Goal: Use online tool/utility

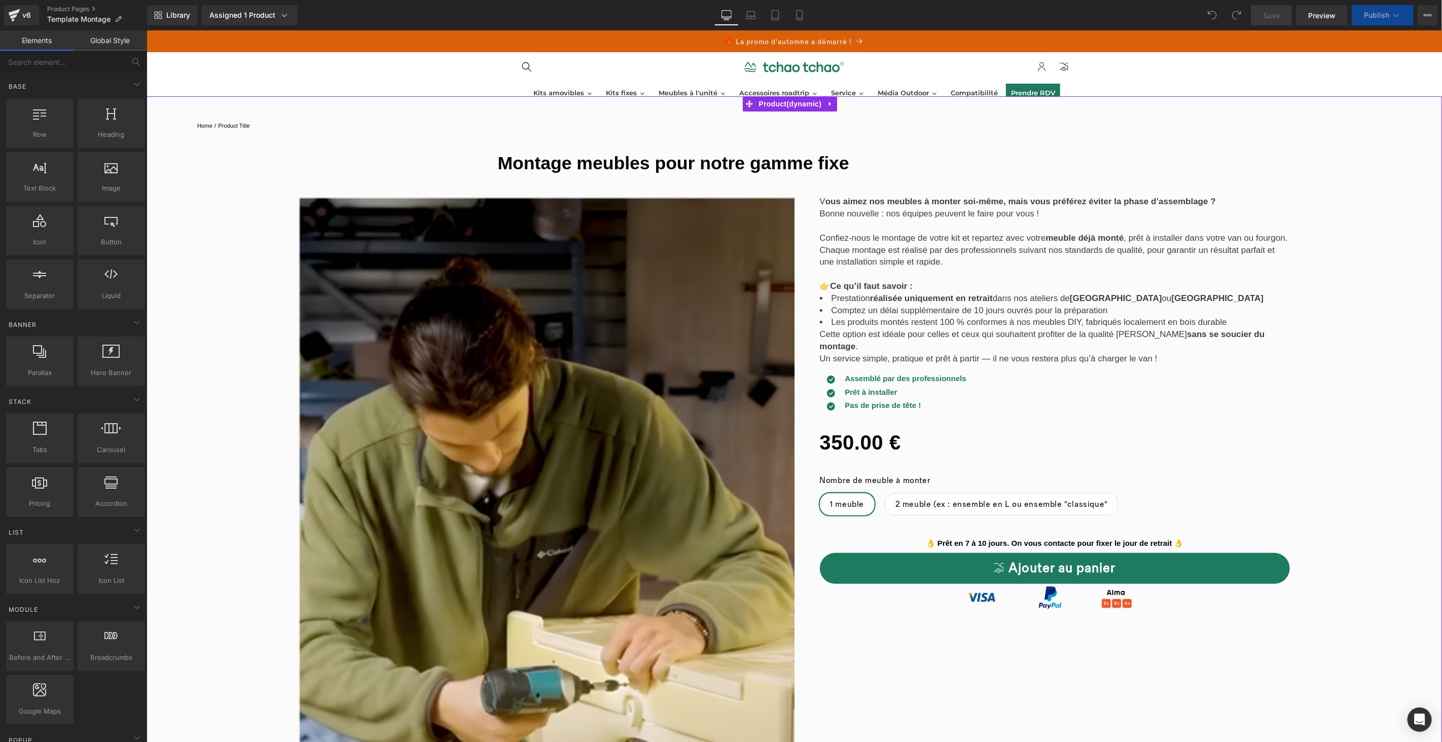
scroll to position [343, 0]
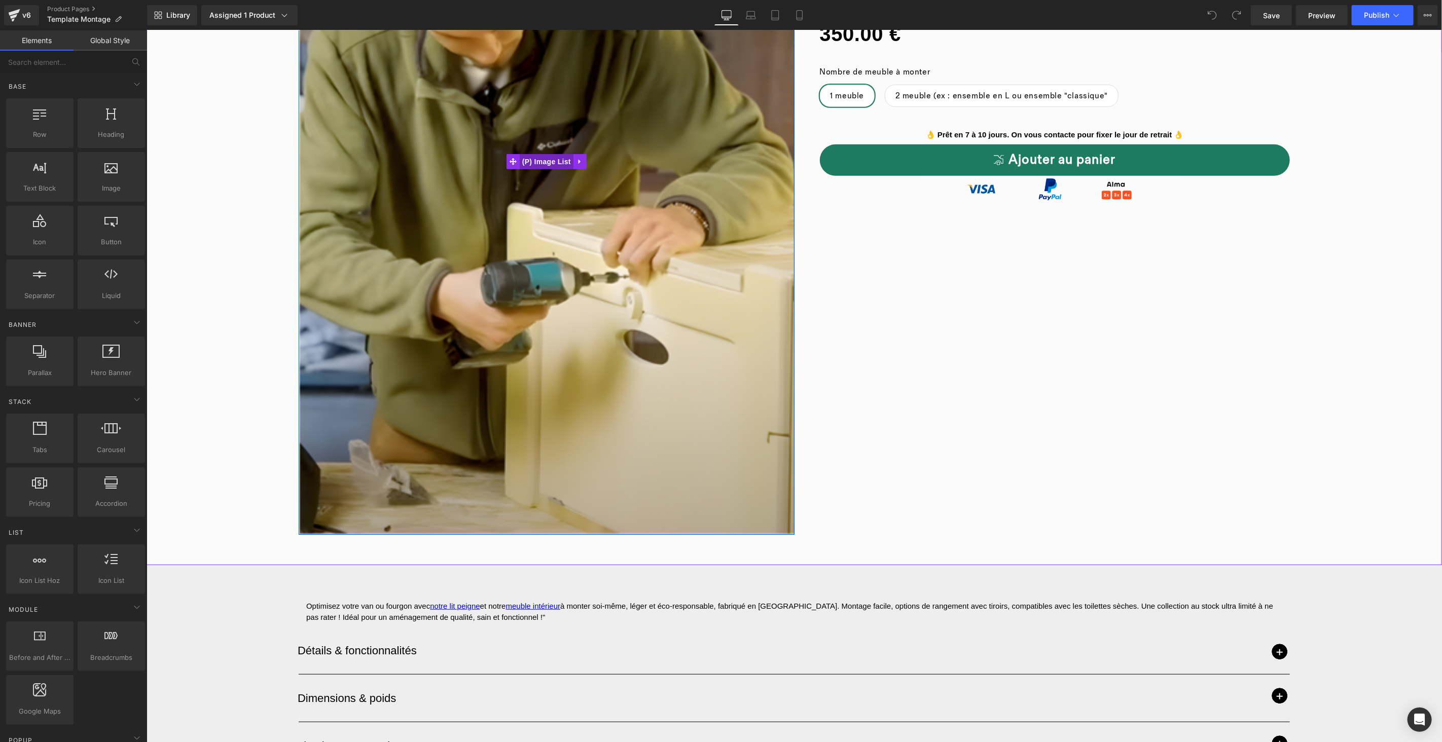
click at [544, 162] on div "‹ › (P) Image List" at bounding box center [546, 162] width 496 height 746
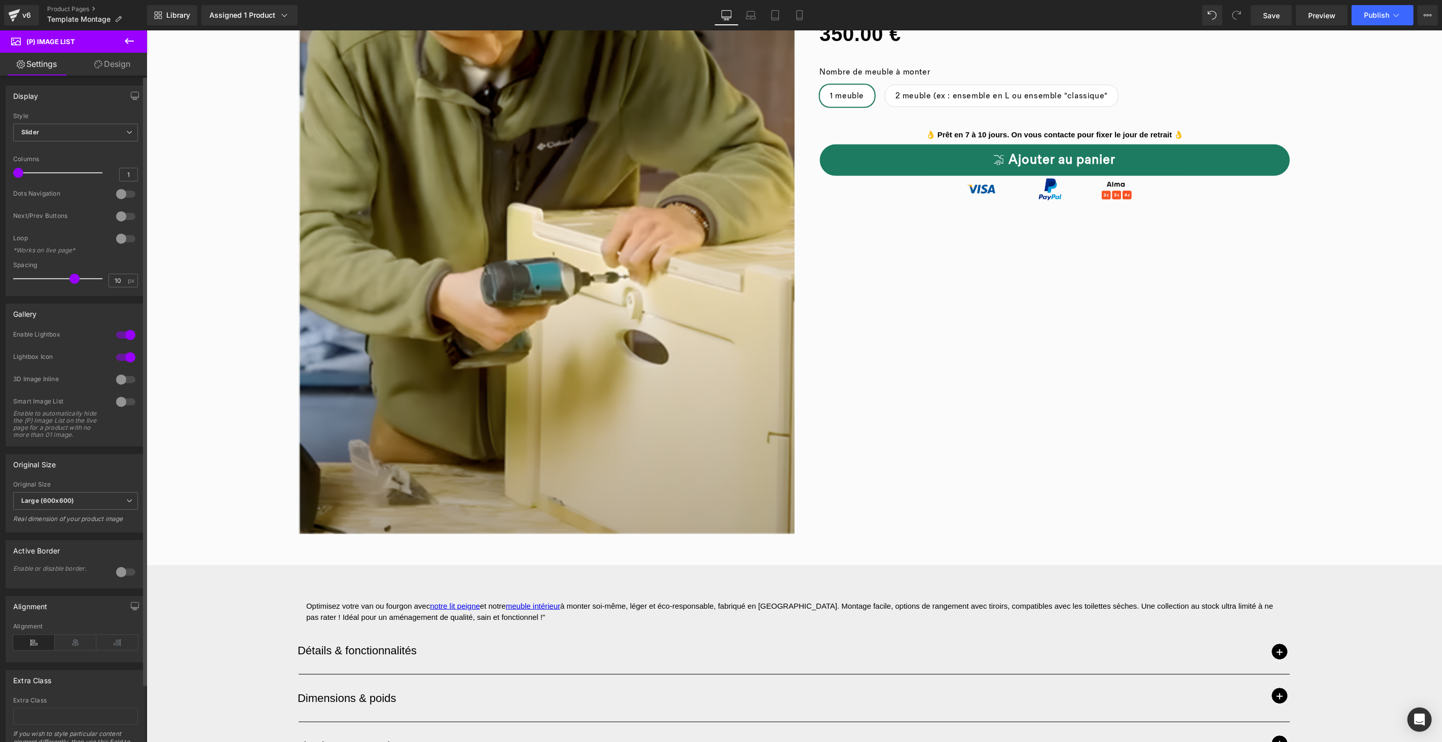
click at [24, 172] on div at bounding box center [60, 173] width 84 height 20
drag, startPoint x: 19, startPoint y: 174, endPoint x: 25, endPoint y: 172, distance: 6.8
click at [25, 172] on div at bounding box center [60, 173] width 84 height 20
type input "2"
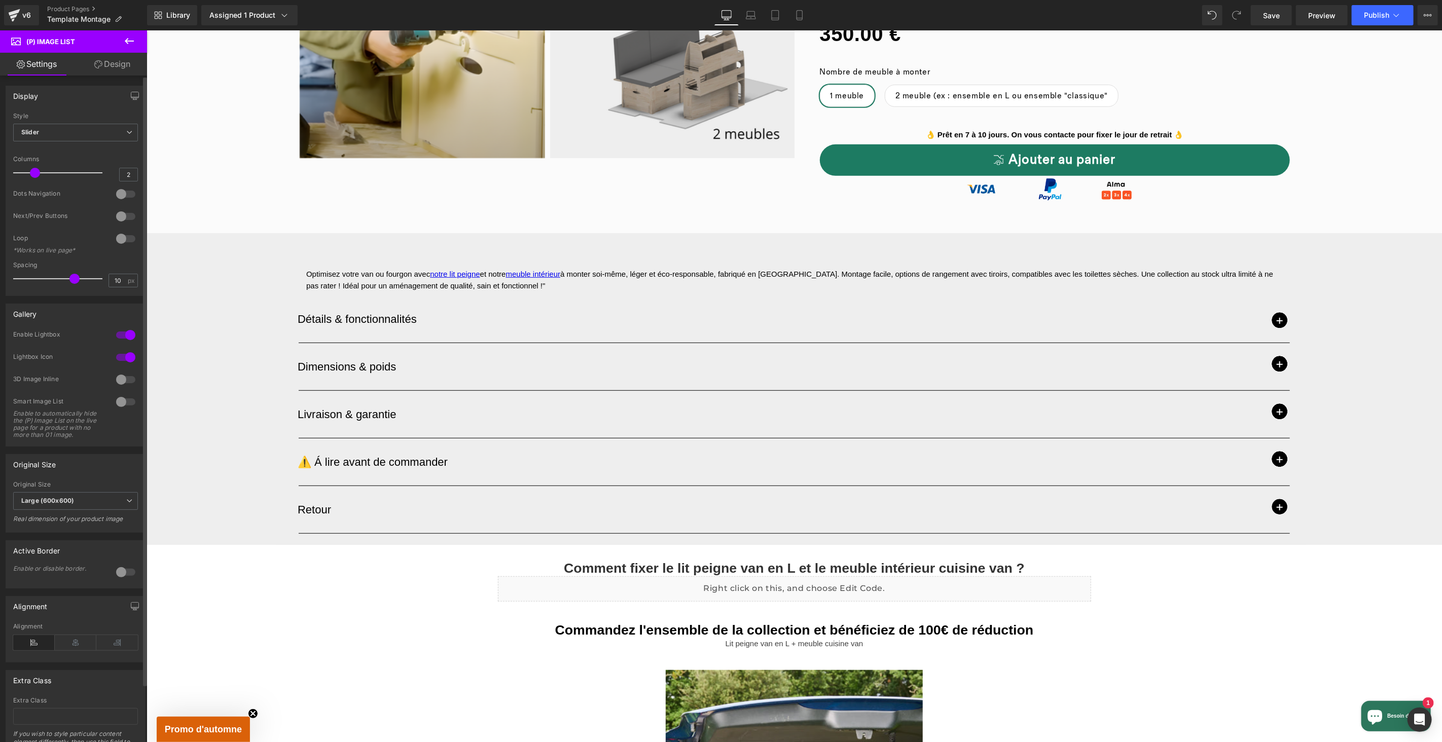
drag, startPoint x: 16, startPoint y: 175, endPoint x: 25, endPoint y: 174, distance: 9.2
click at [25, 174] on div at bounding box center [60, 173] width 84 height 20
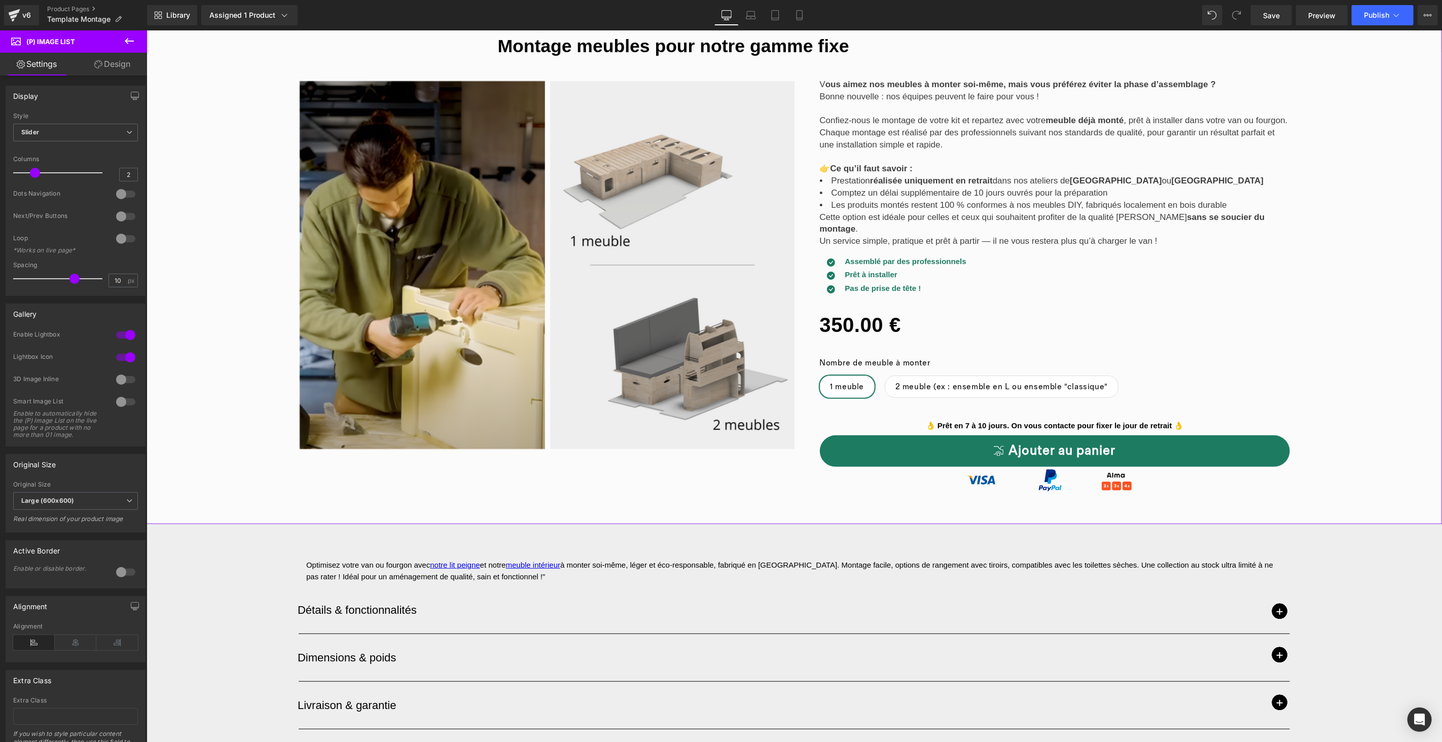
scroll to position [4, 0]
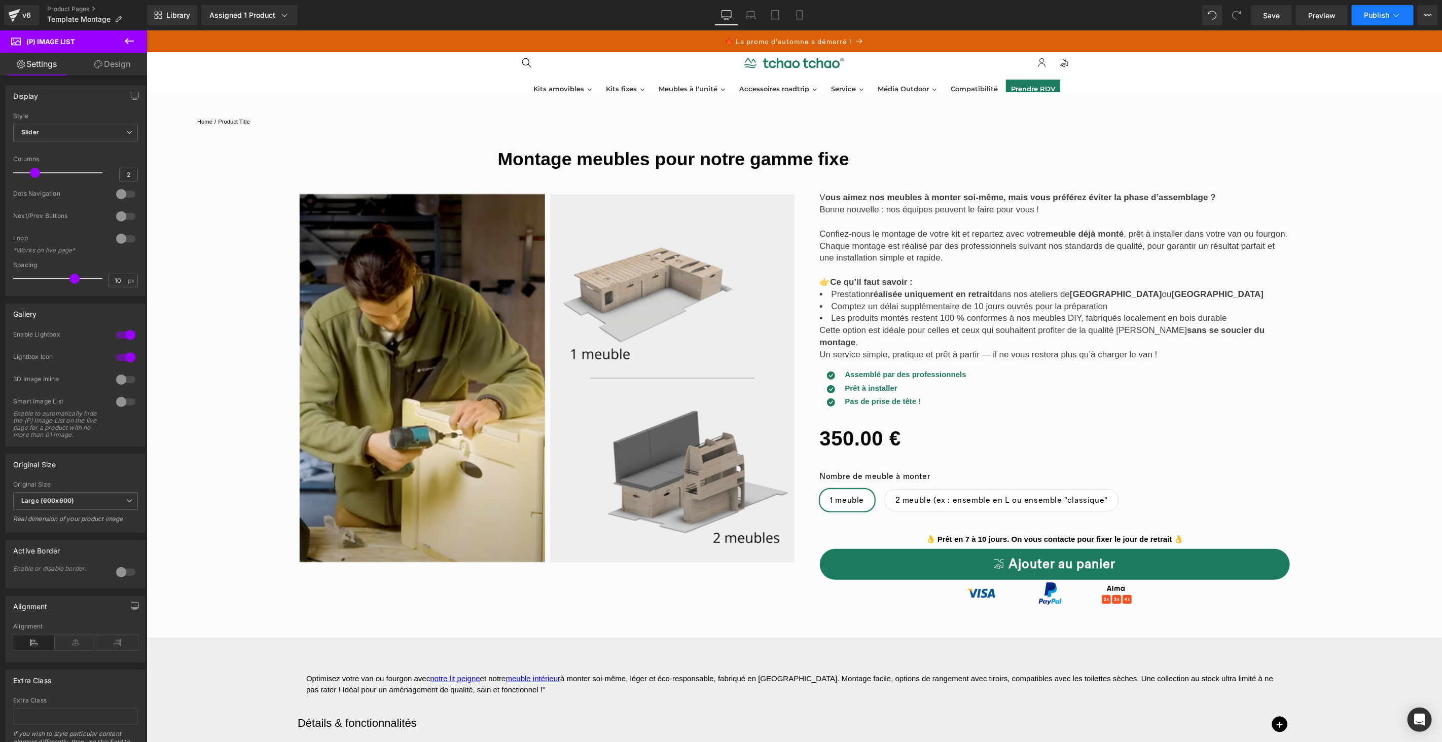
click at [1378, 14] on span "Publish" at bounding box center [1376, 15] width 25 height 8
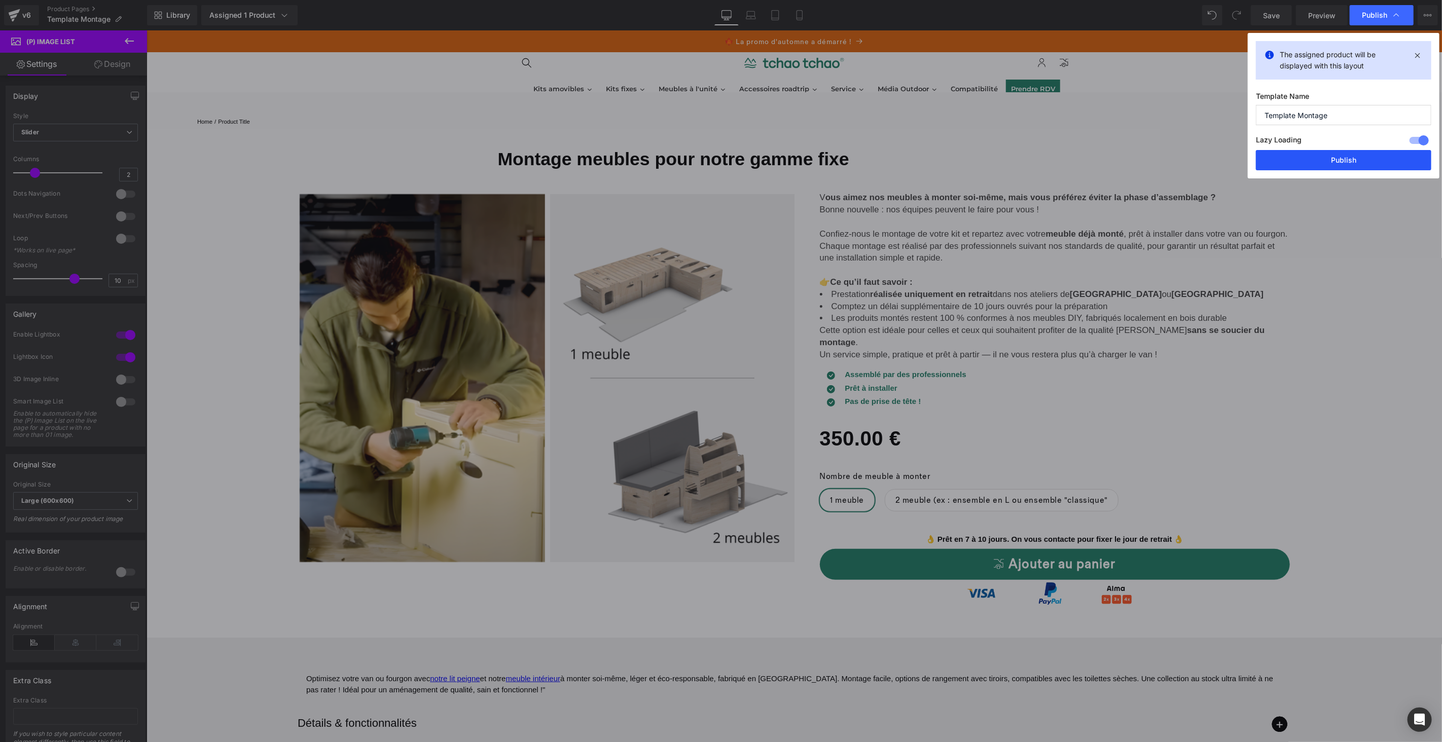
click at [1352, 162] on button "Publish" at bounding box center [1343, 160] width 175 height 20
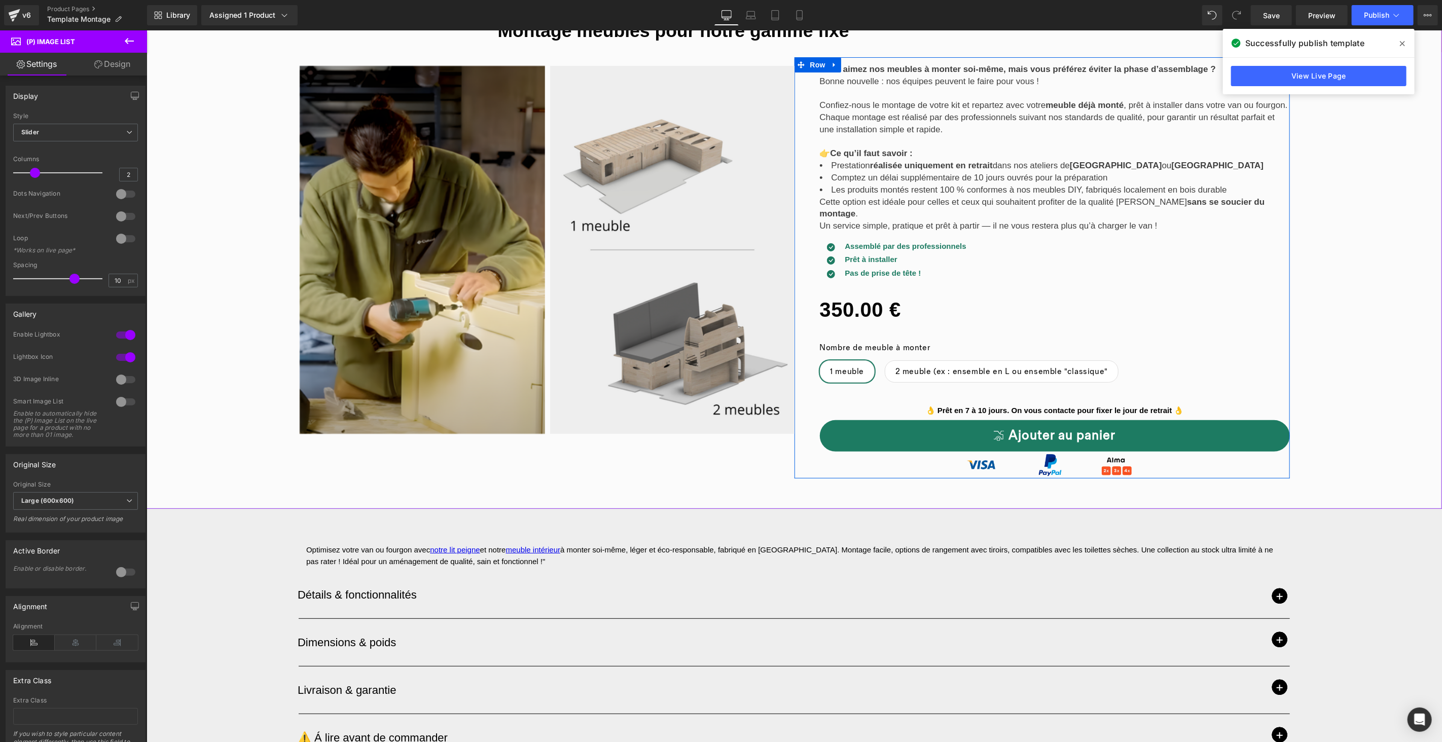
scroll to position [204, 0]
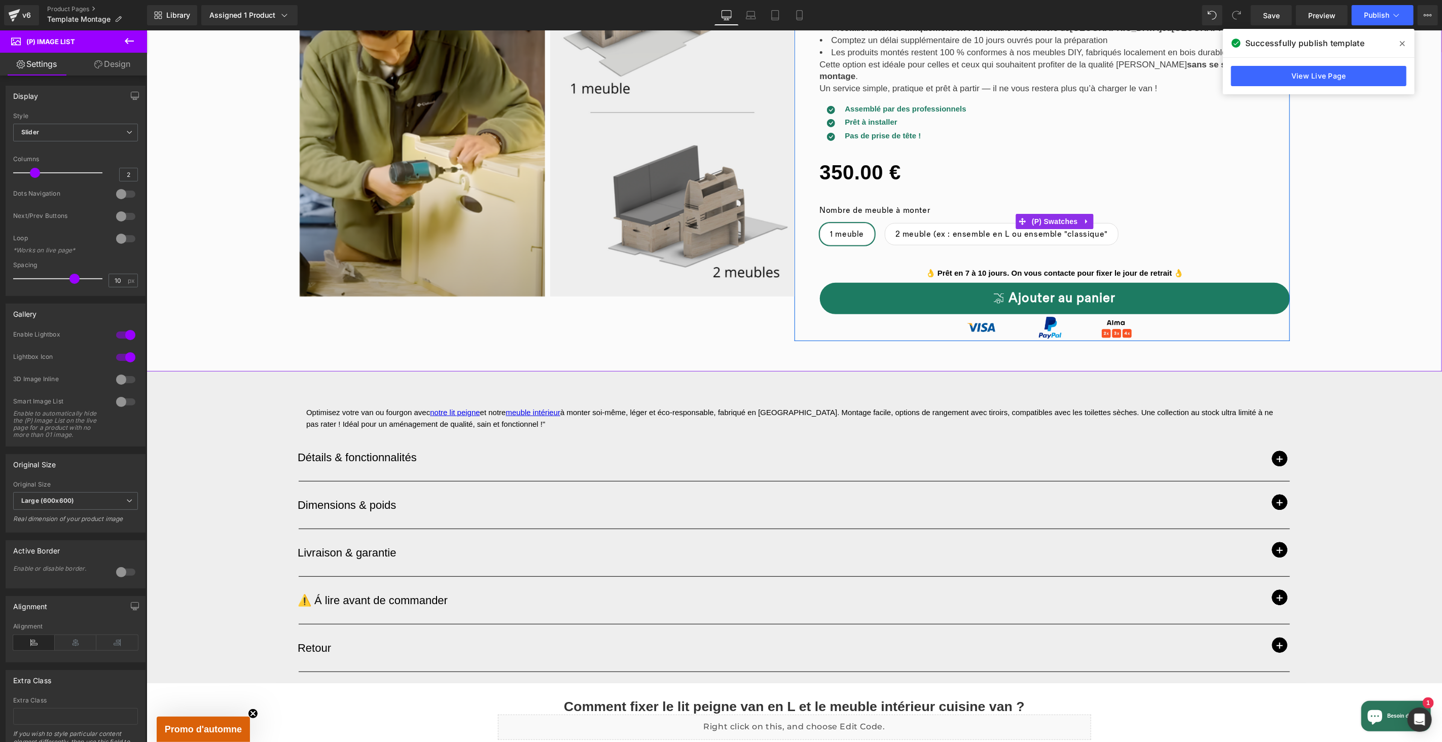
click at [980, 228] on span "2 meuble (ex : ensemble en L ou ensemble "classique"" at bounding box center [1001, 233] width 212 height 21
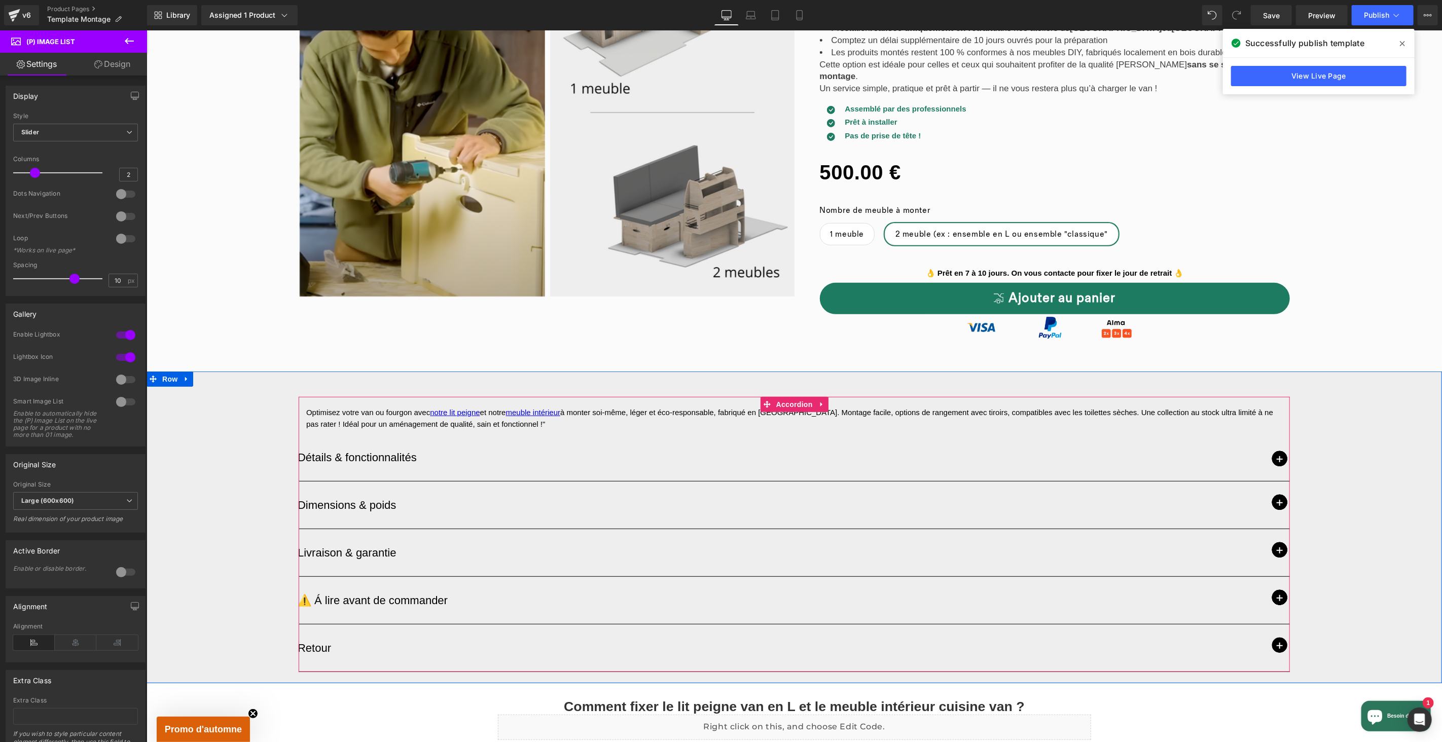
click at [1273, 542] on span "button" at bounding box center [1279, 549] width 15 height 15
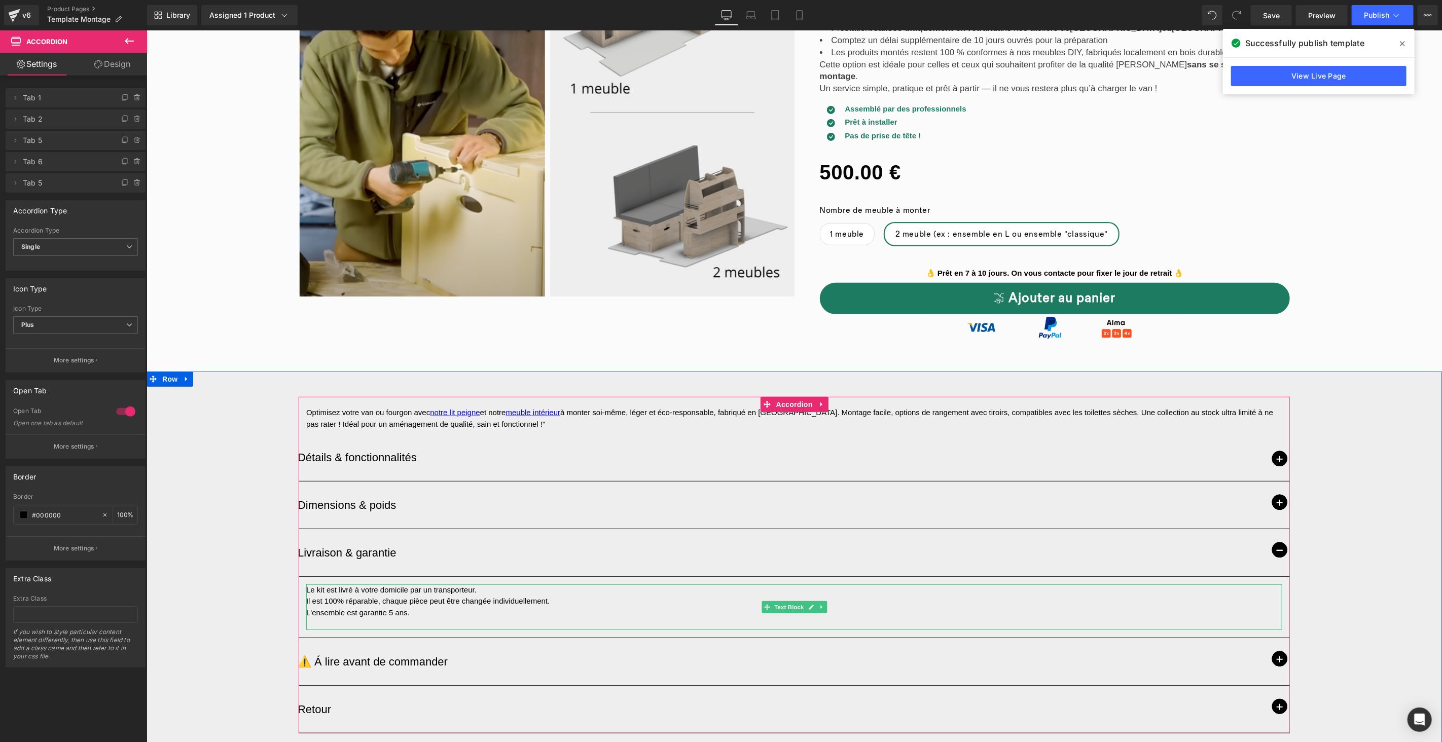
click at [417, 607] on p "L'ensemble est garantie 5 ans." at bounding box center [794, 613] width 976 height 12
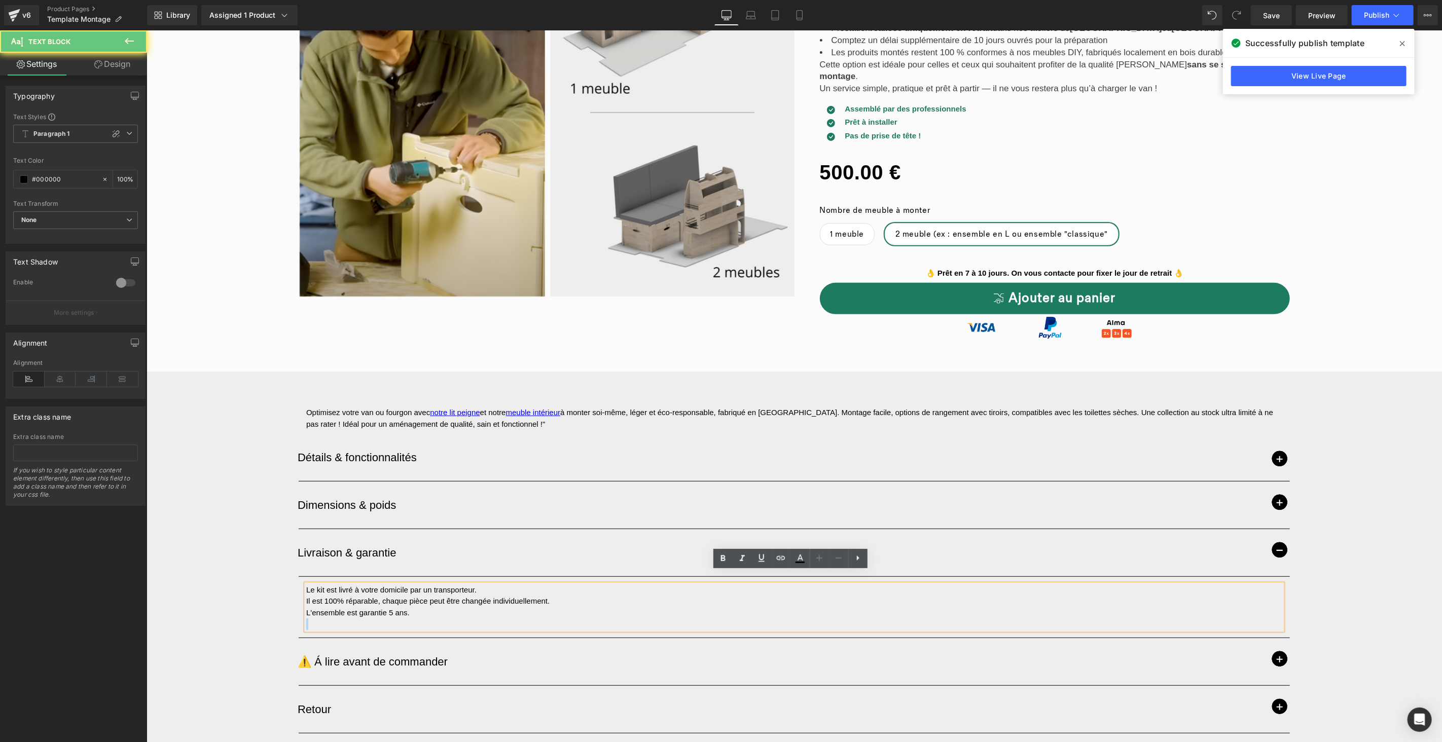
click at [417, 607] on p "L'ensemble est garantie 5 ans." at bounding box center [794, 613] width 976 height 12
click at [418, 607] on p "L'ensemble est garantie 5 ans." at bounding box center [794, 613] width 976 height 12
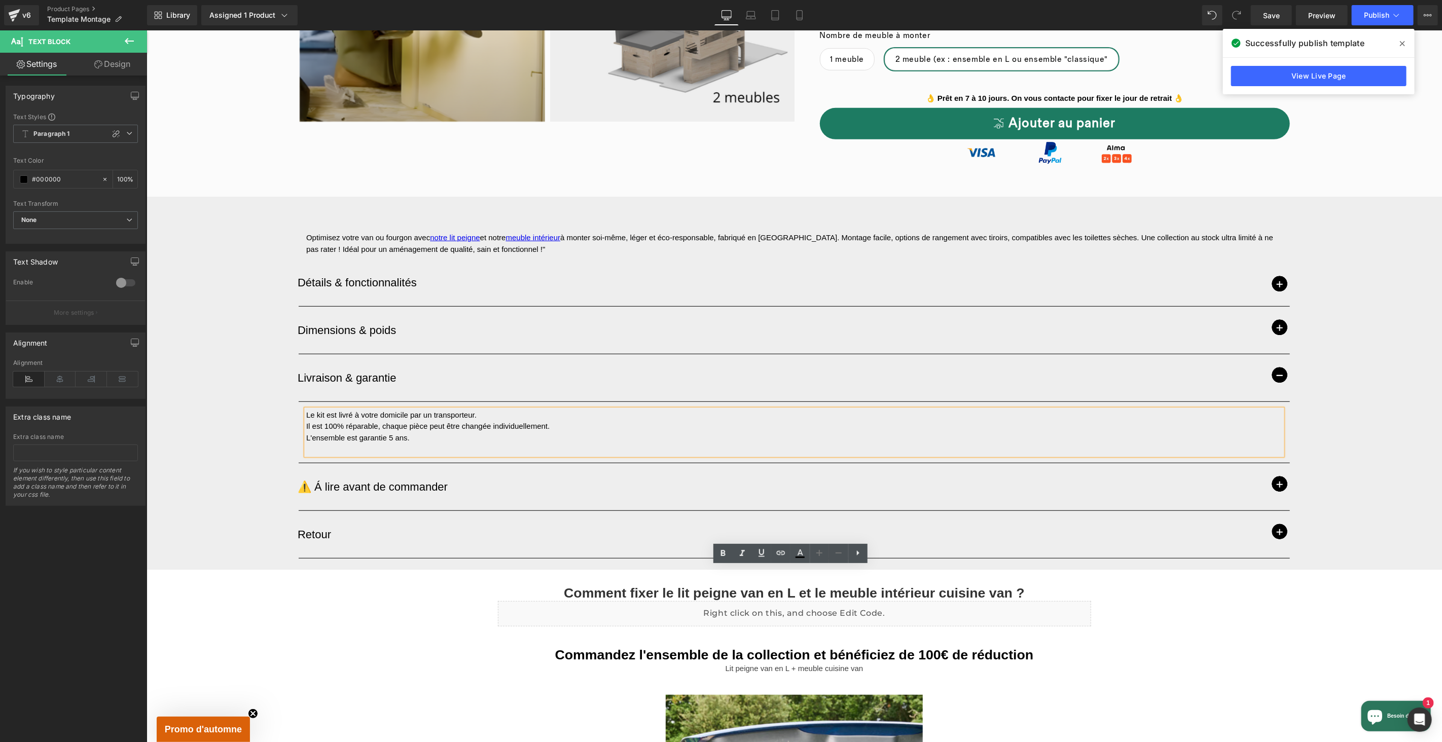
scroll to position [487, 0]
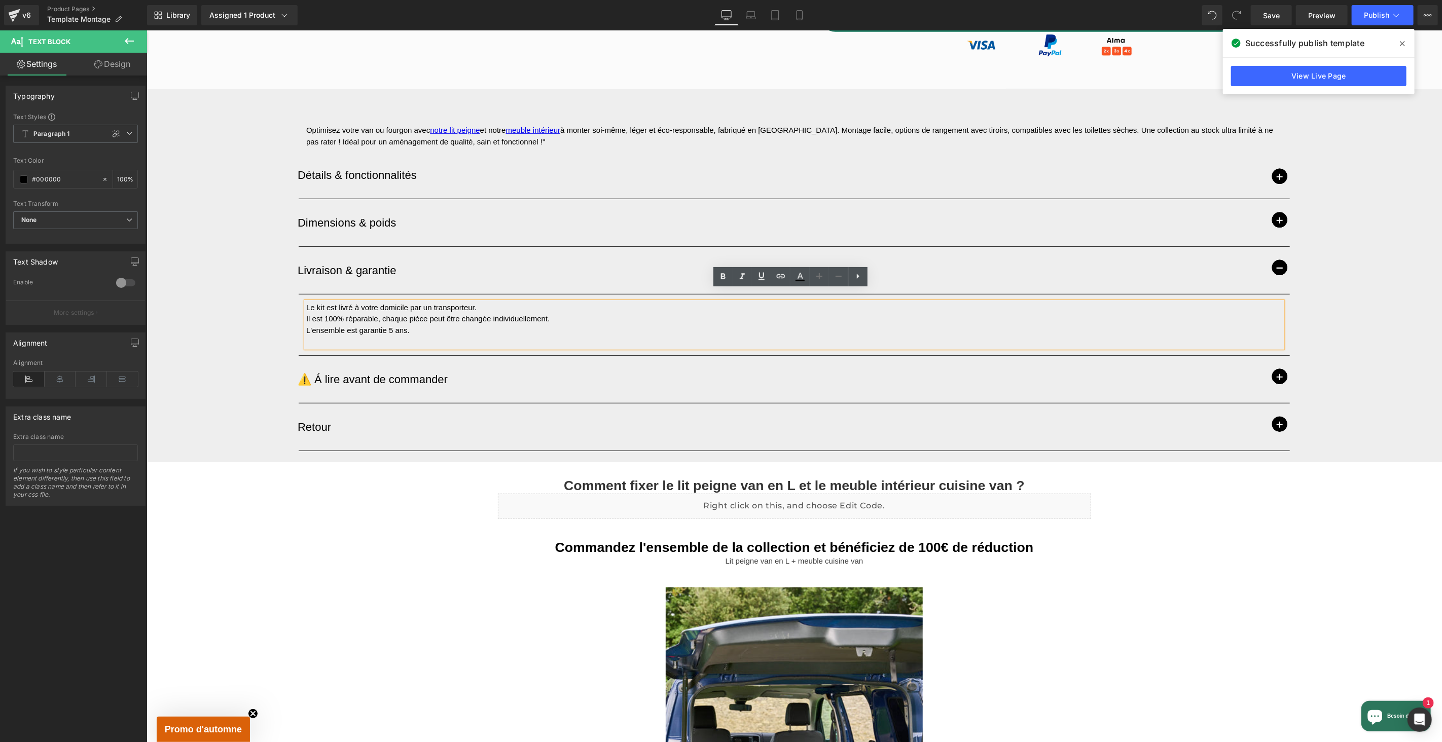
click at [482, 302] on div "Le kit est livré à votre domicile par un transporteur. Il est 100% réparable, c…" at bounding box center [794, 325] width 976 height 46
drag, startPoint x: 483, startPoint y: 297, endPoint x: 302, endPoint y: 294, distance: 181.0
click at [306, 302] on p "Le kit est livré à votre domicile par un transporteur." at bounding box center [794, 308] width 976 height 12
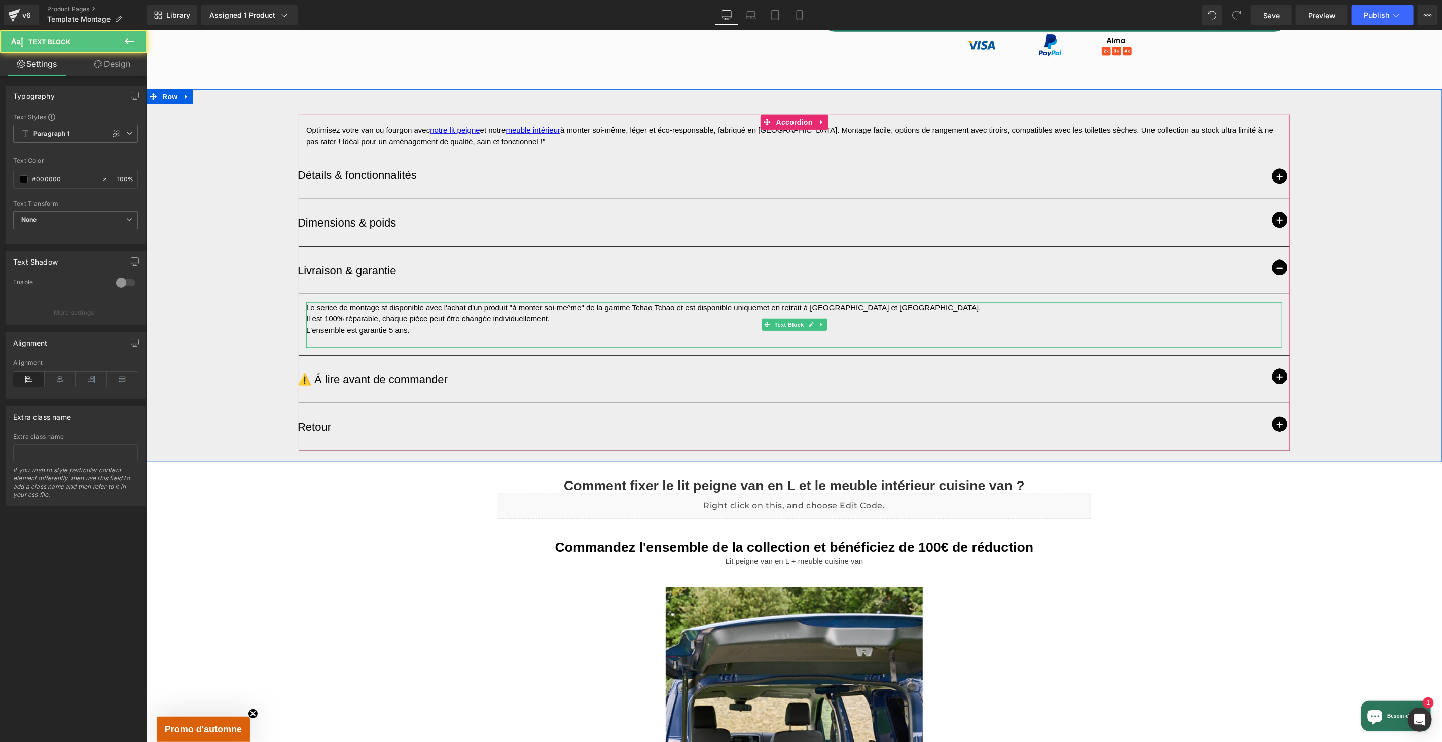
click at [565, 302] on p "Le serice de montage st disponible avec l'achat d'un produit "à monter soi-me^m…" at bounding box center [794, 308] width 976 height 12
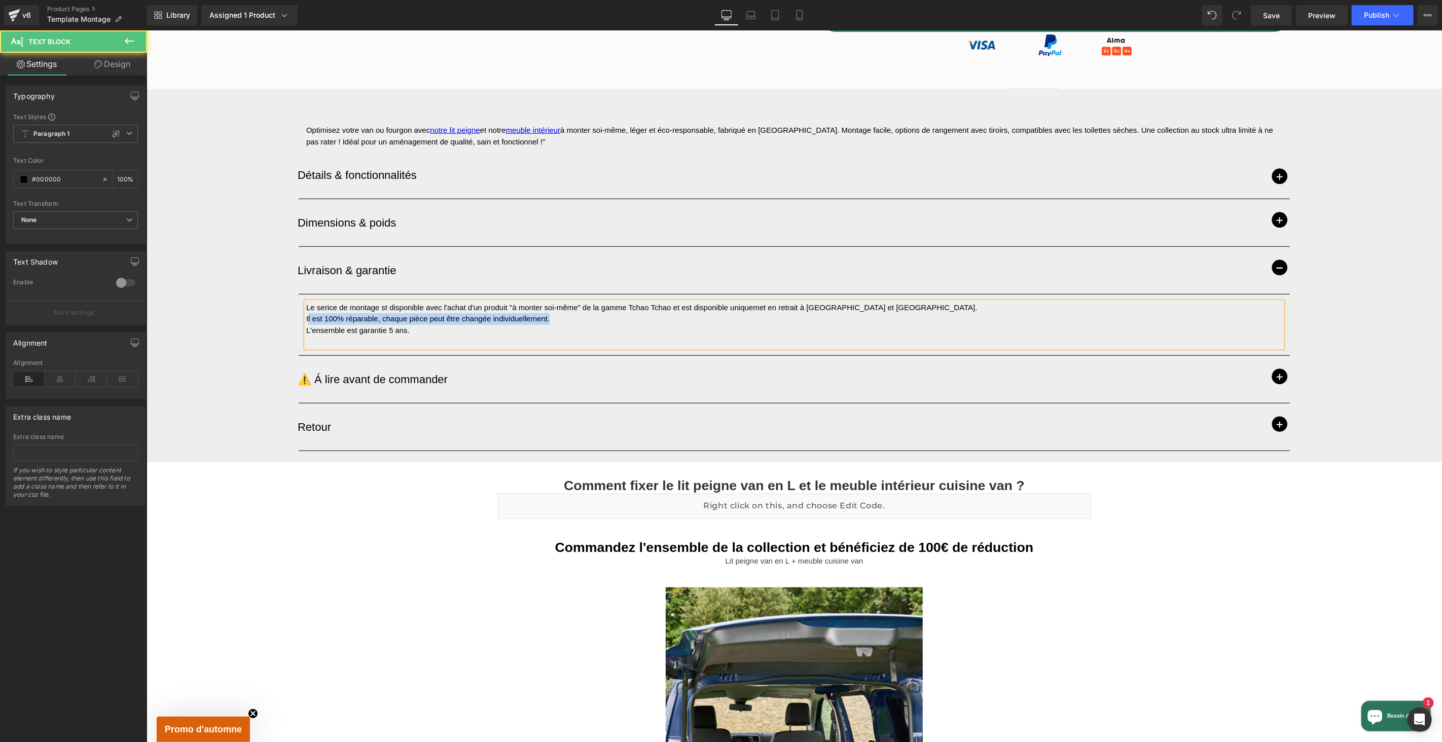
drag, startPoint x: 581, startPoint y: 304, endPoint x: 303, endPoint y: 305, distance: 278.4
click at [306, 313] on p "Il est 100% réparable, chaque pièce peut être changée individuellement." at bounding box center [794, 319] width 976 height 12
click at [421, 325] on p "L'ensemble est garantie 5 ans." at bounding box center [794, 331] width 976 height 12
drag, startPoint x: 426, startPoint y: 317, endPoint x: 301, endPoint y: 305, distance: 125.4
click at [306, 305] on div "Le serice de montage st disponible avec l'achat d'un produit "à monter soi-même…" at bounding box center [794, 325] width 976 height 46
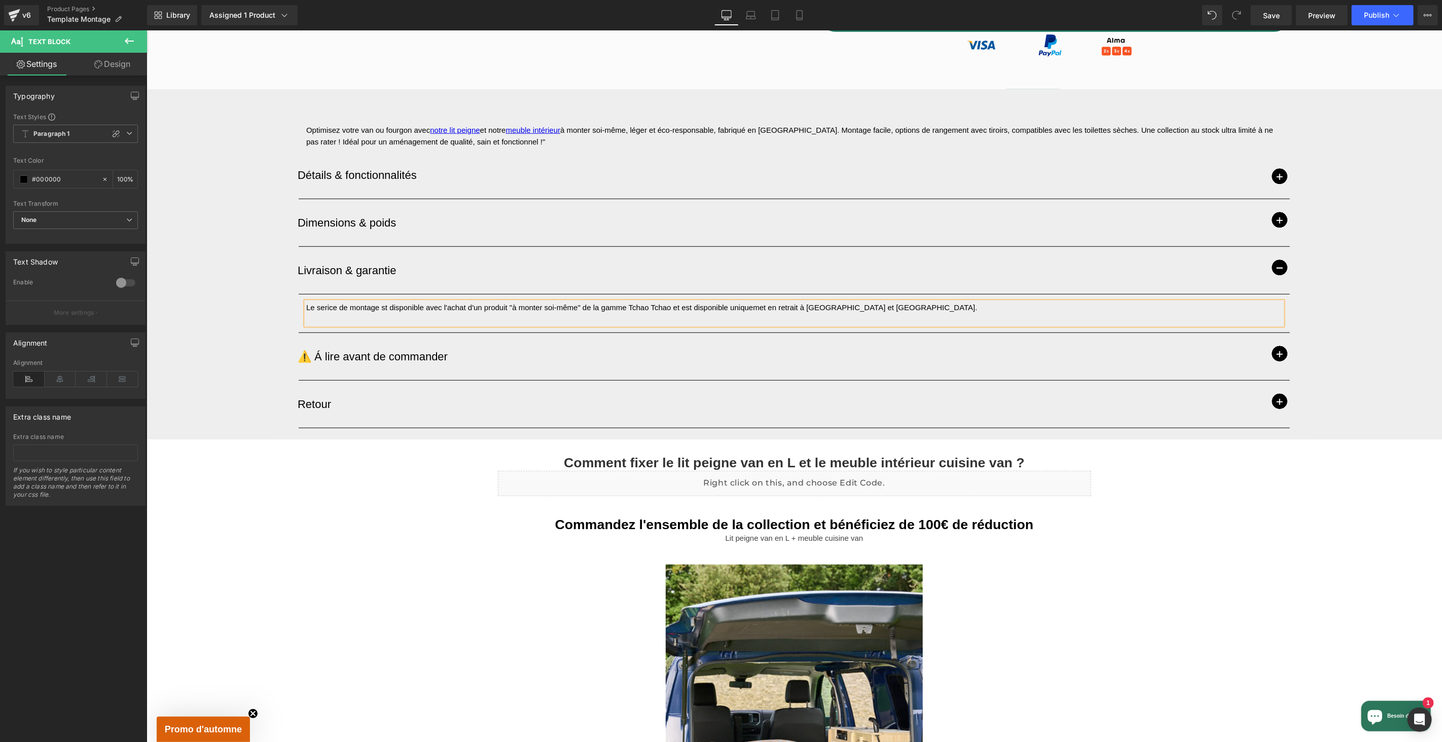
click at [758, 302] on p "Le serice de montage st disponible avec l'achat d'un produit "à monter soi-même…" at bounding box center [794, 308] width 976 height 12
click at [321, 302] on p "Le serice de montage st disponible avec l'achat d'un produit "à monter soi-même…" at bounding box center [794, 308] width 976 height 12
click at [1384, 15] on span "Publish" at bounding box center [1376, 15] width 25 height 8
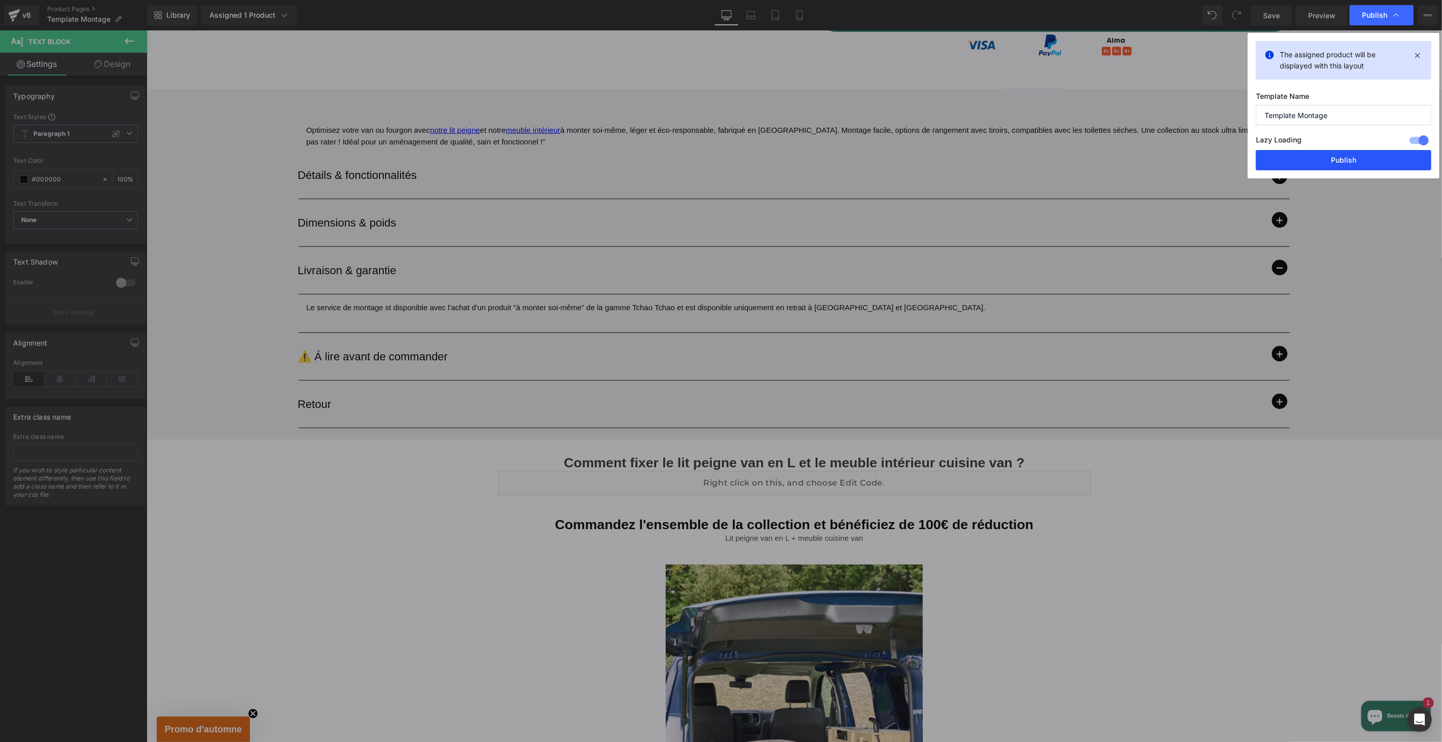
drag, startPoint x: 1332, startPoint y: 165, endPoint x: 992, endPoint y: 309, distance: 369.6
click at [1332, 165] on button "Publish" at bounding box center [1343, 160] width 175 height 20
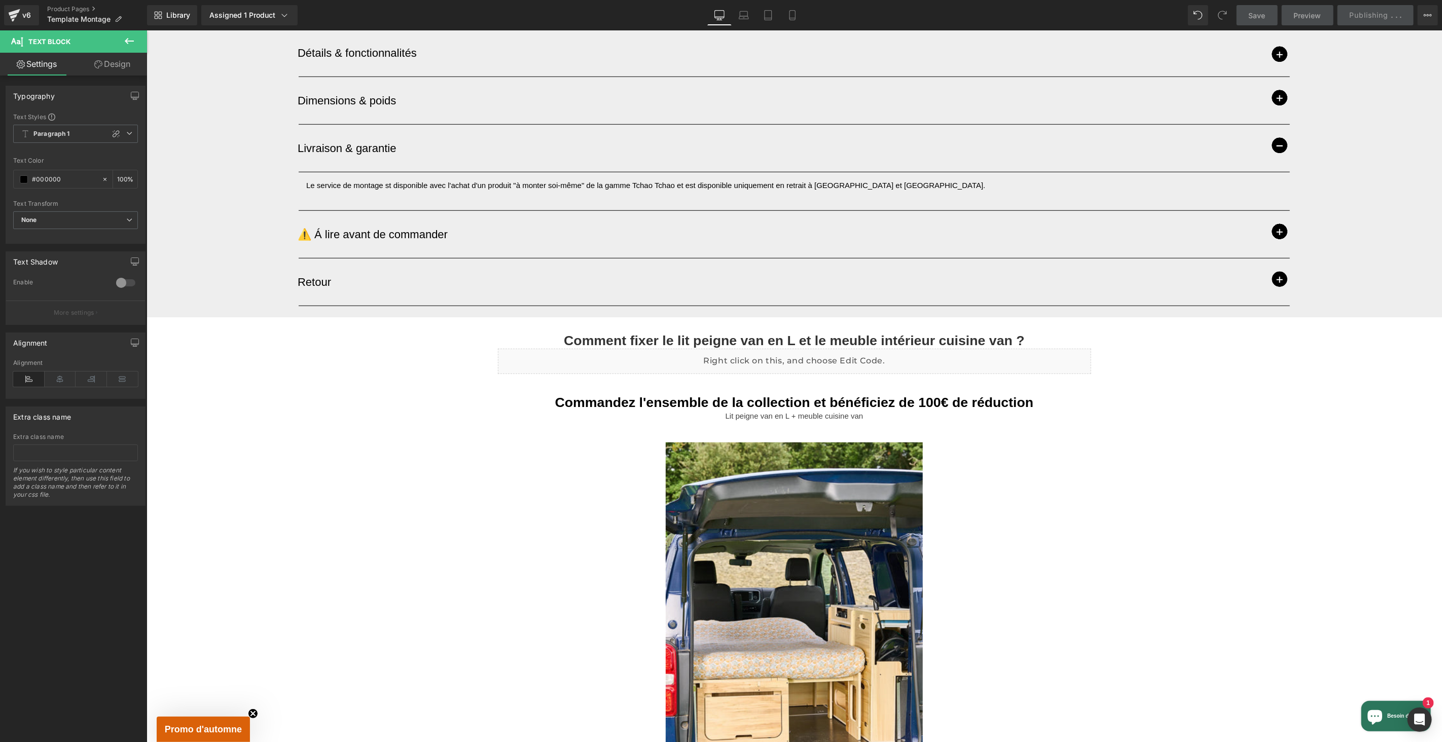
scroll to position [662, 0]
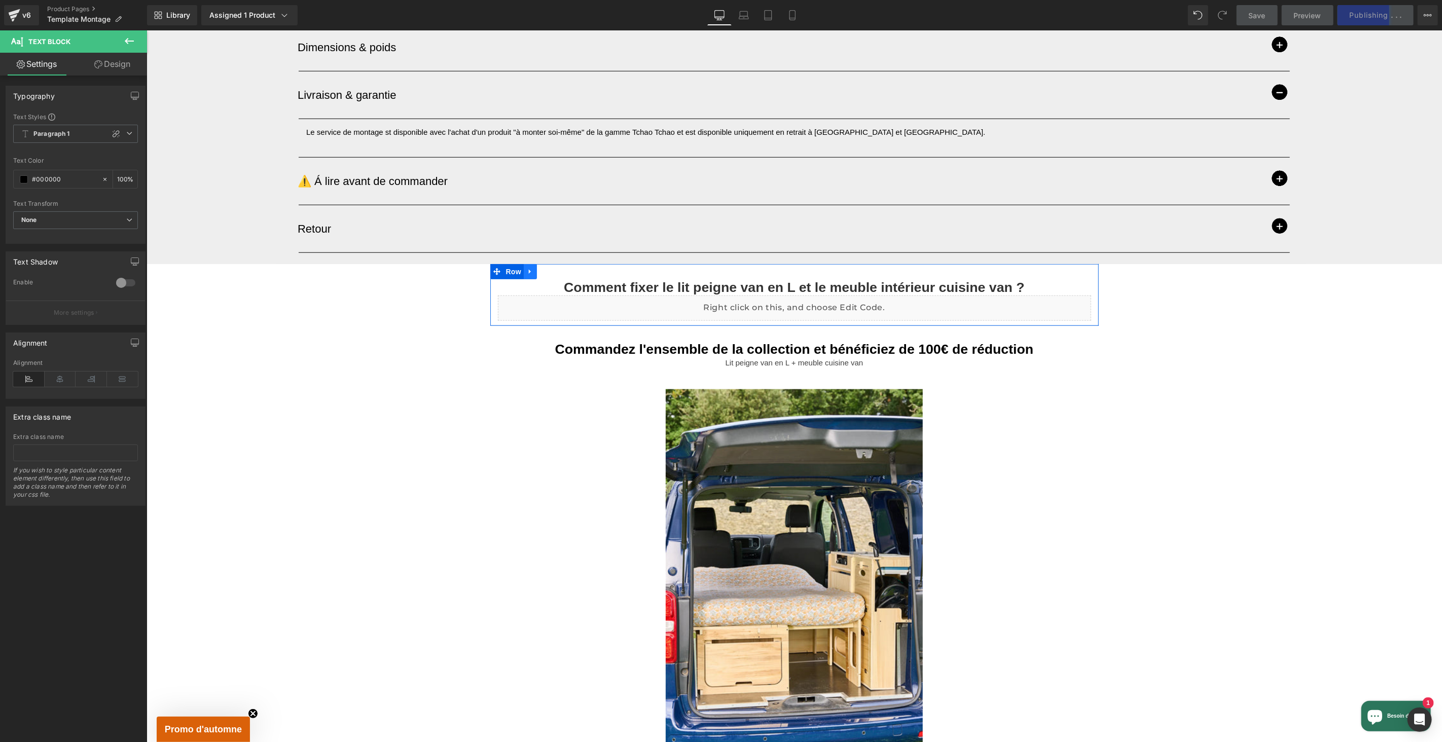
click at [529, 267] on icon at bounding box center [529, 271] width 7 height 8
click at [550, 264] on link at bounding box center [556, 271] width 13 height 15
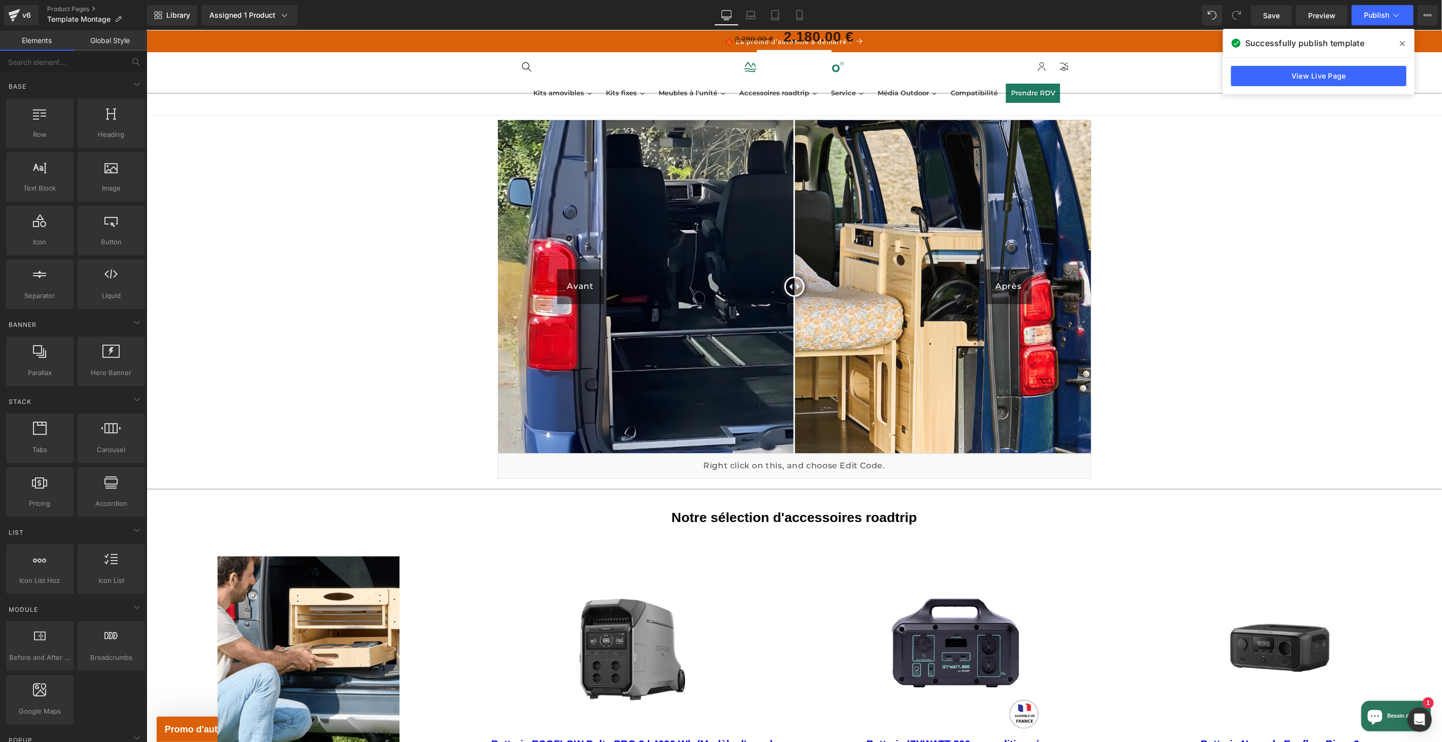
scroll to position [1243, 0]
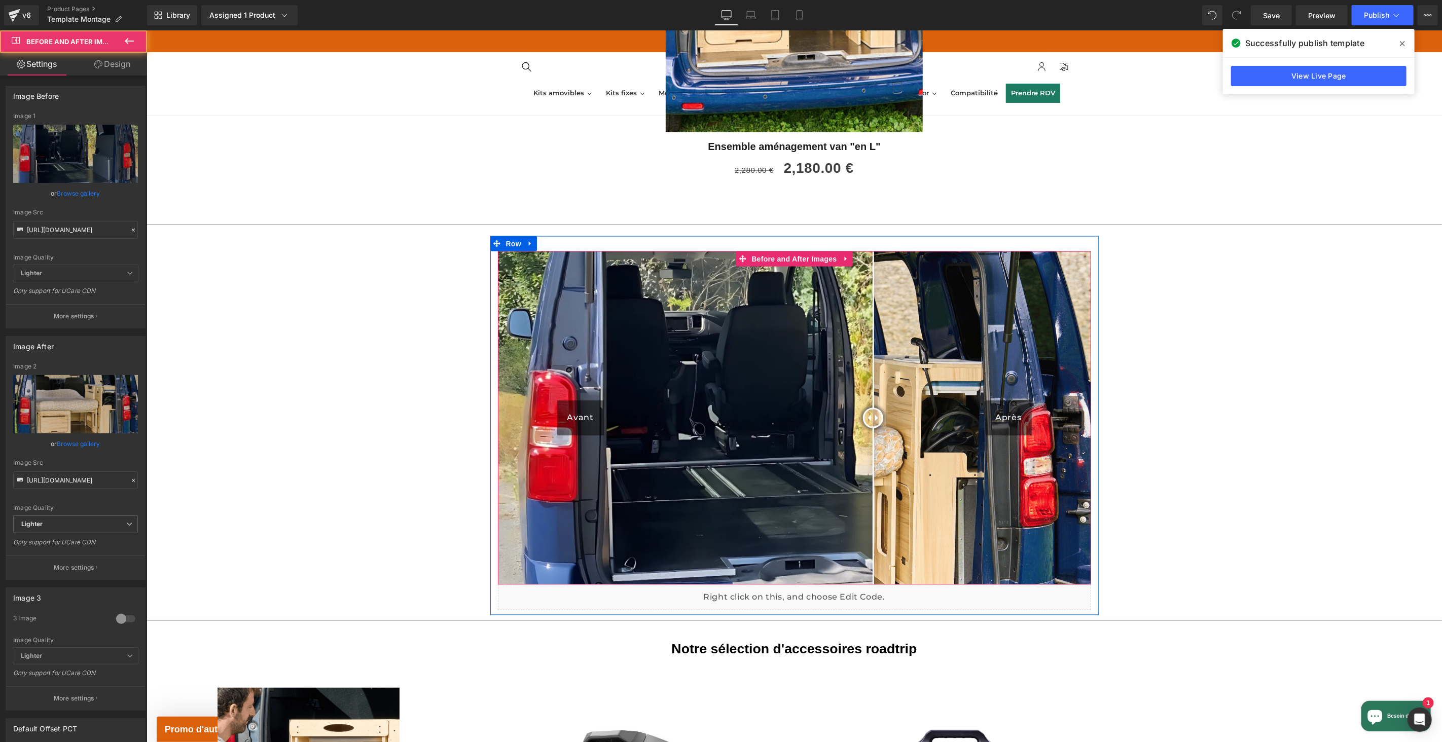
drag, startPoint x: 728, startPoint y: 402, endPoint x: 869, endPoint y: 414, distance: 141.0
click at [869, 414] on div at bounding box center [872, 418] width 20 height 20
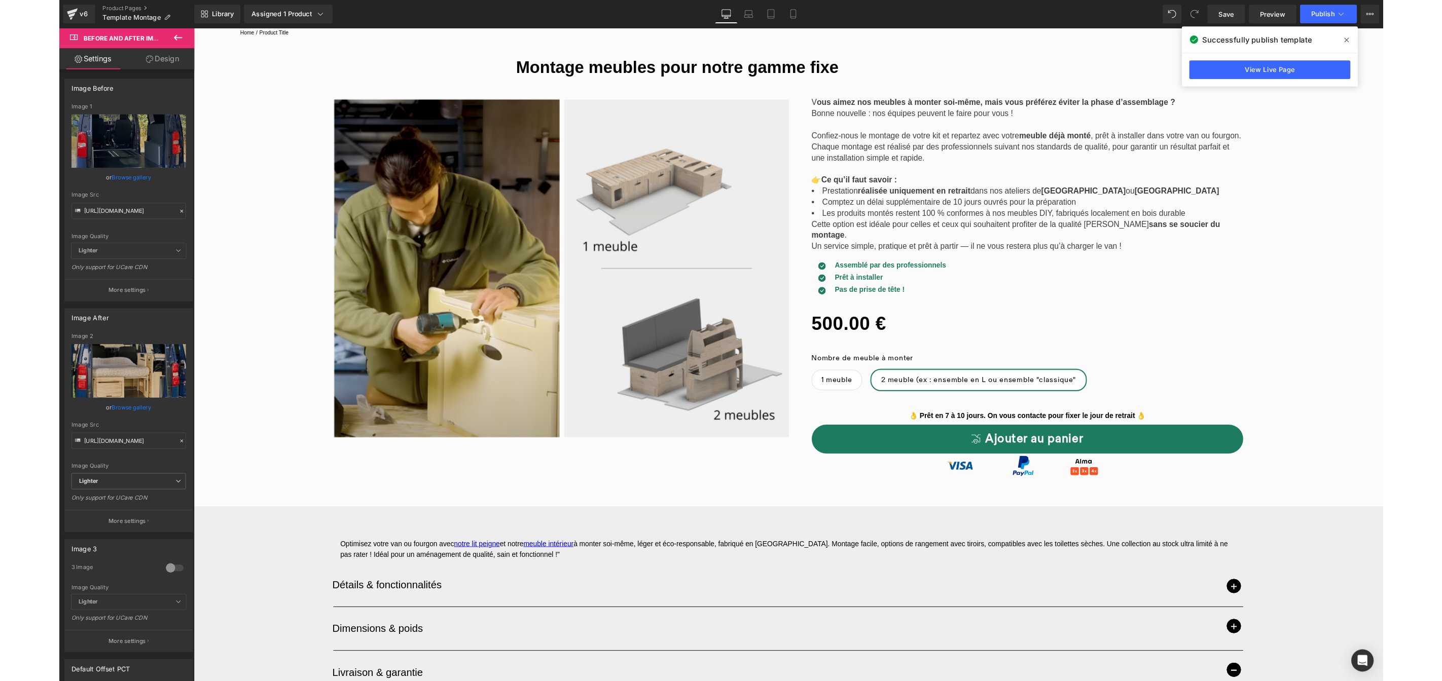
scroll to position [11, 0]
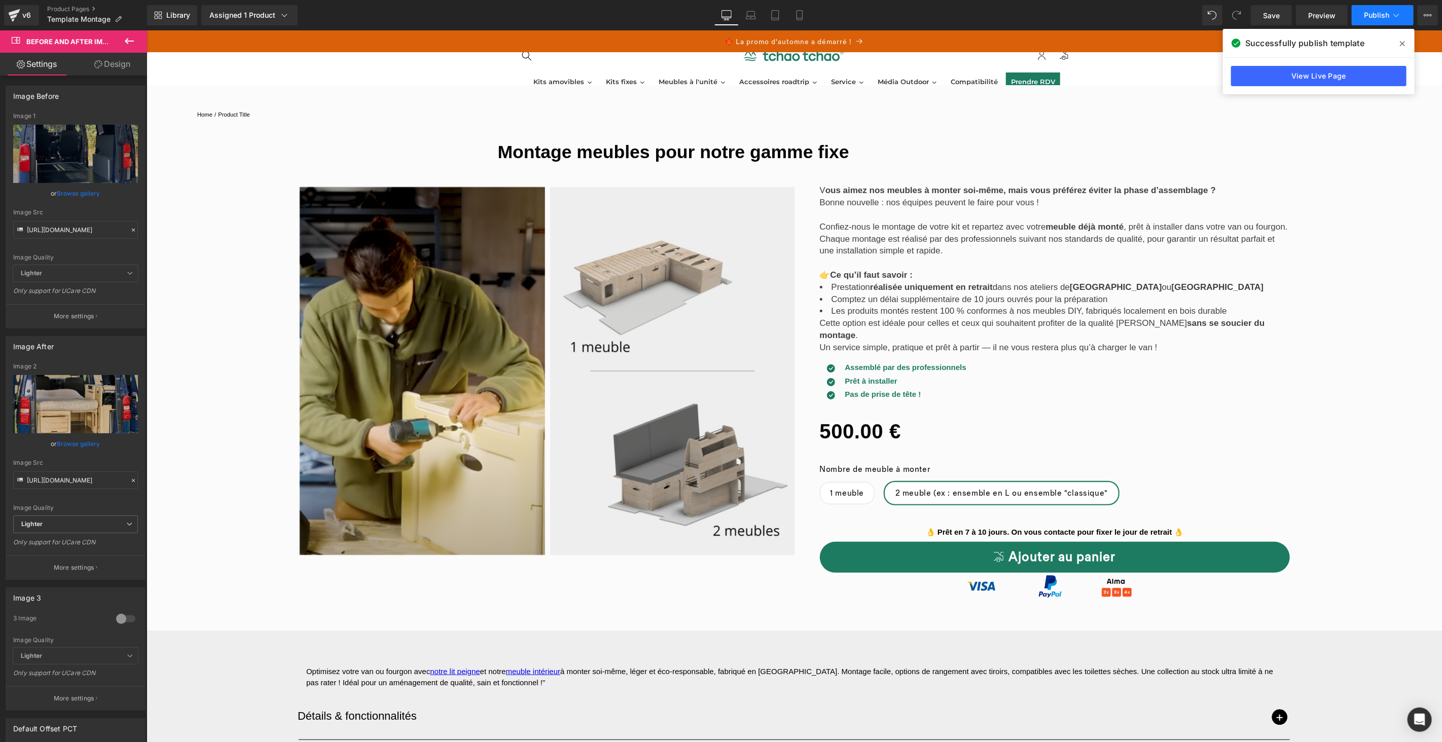
click at [1378, 11] on span "Publish" at bounding box center [1376, 15] width 25 height 8
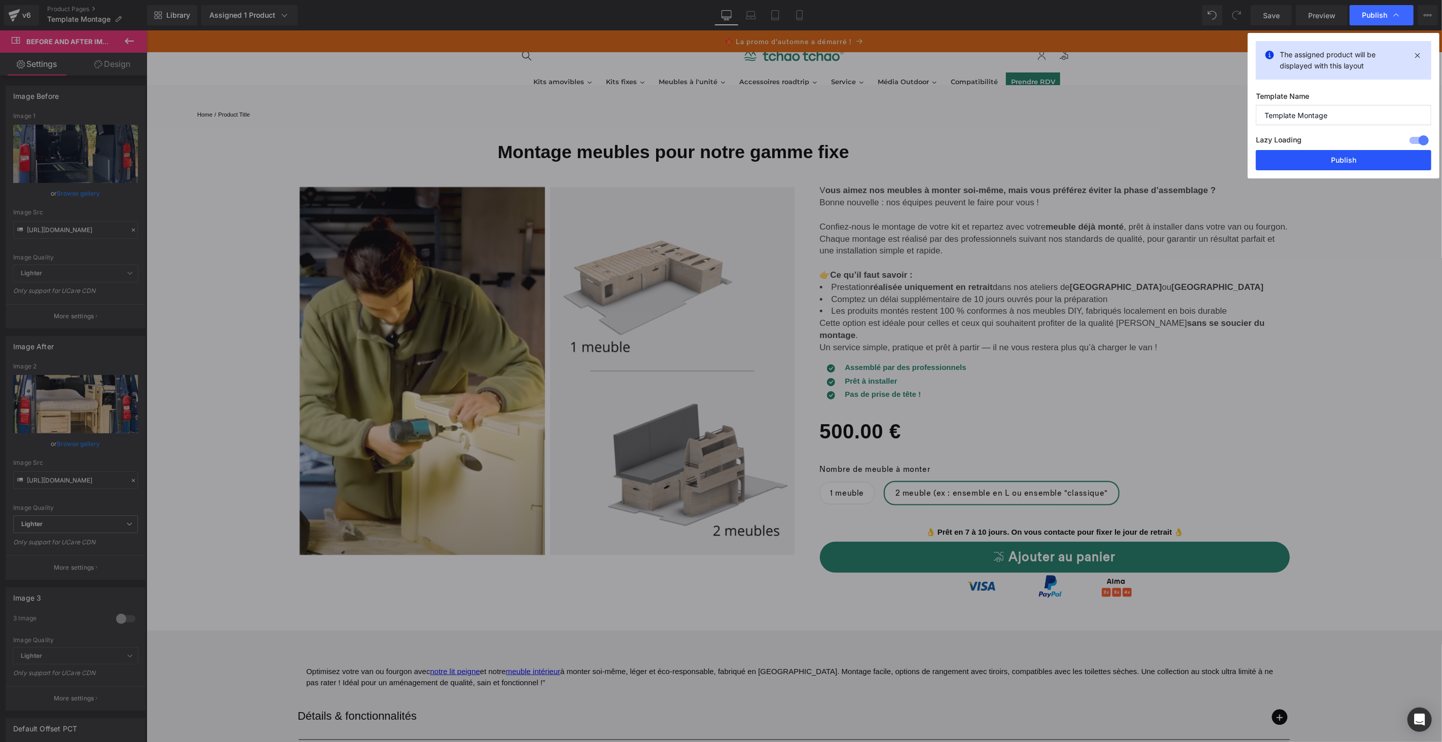
click at [1380, 159] on button "Publish" at bounding box center [1343, 160] width 175 height 20
